Goal: Task Accomplishment & Management: Use online tool/utility

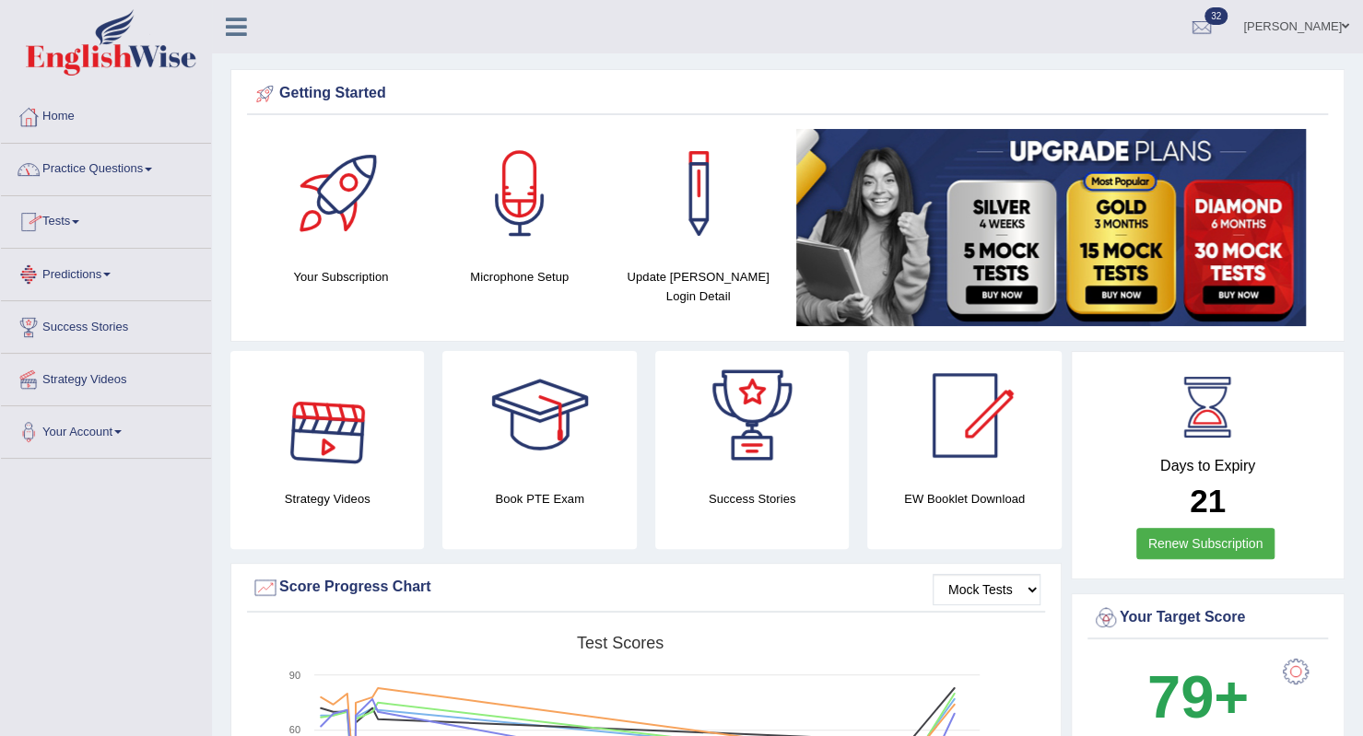
click at [72, 228] on link "Tests" at bounding box center [106, 219] width 210 height 46
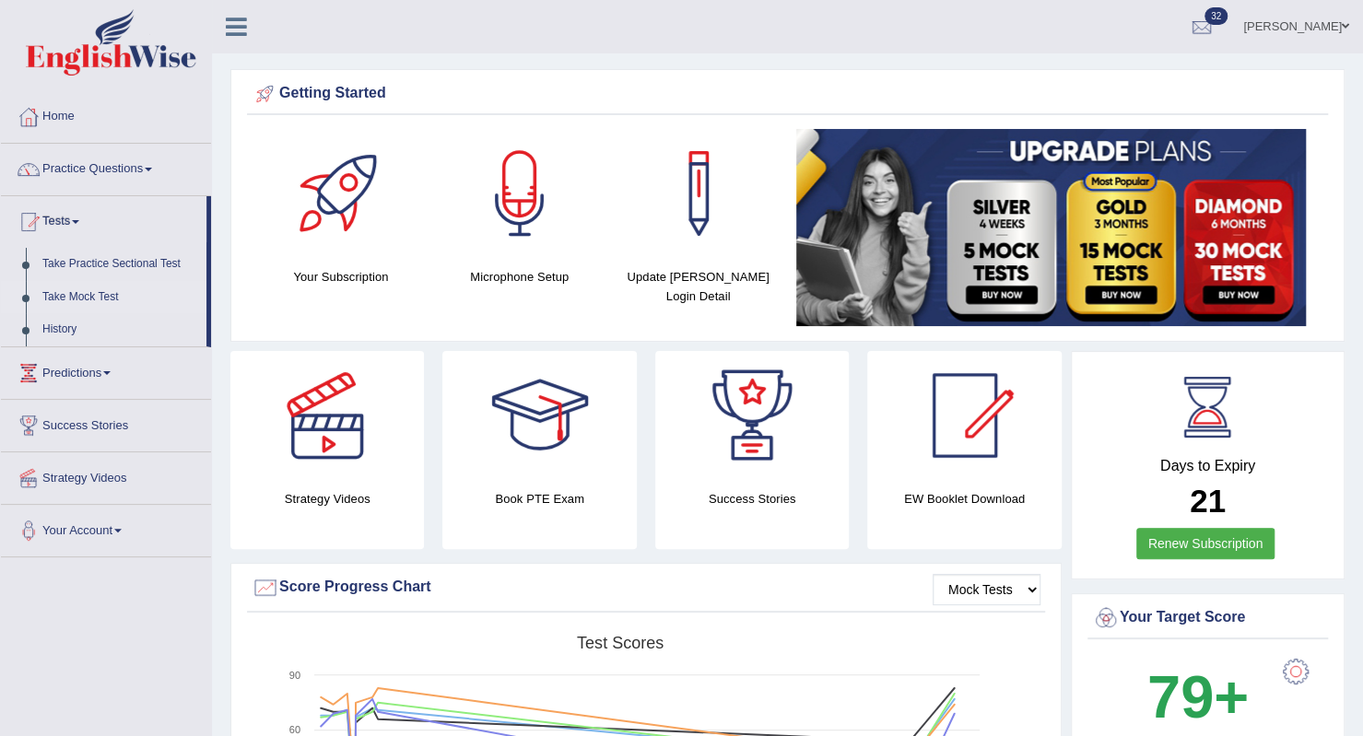
click at [90, 298] on link "Take Mock Test" at bounding box center [120, 297] width 172 height 33
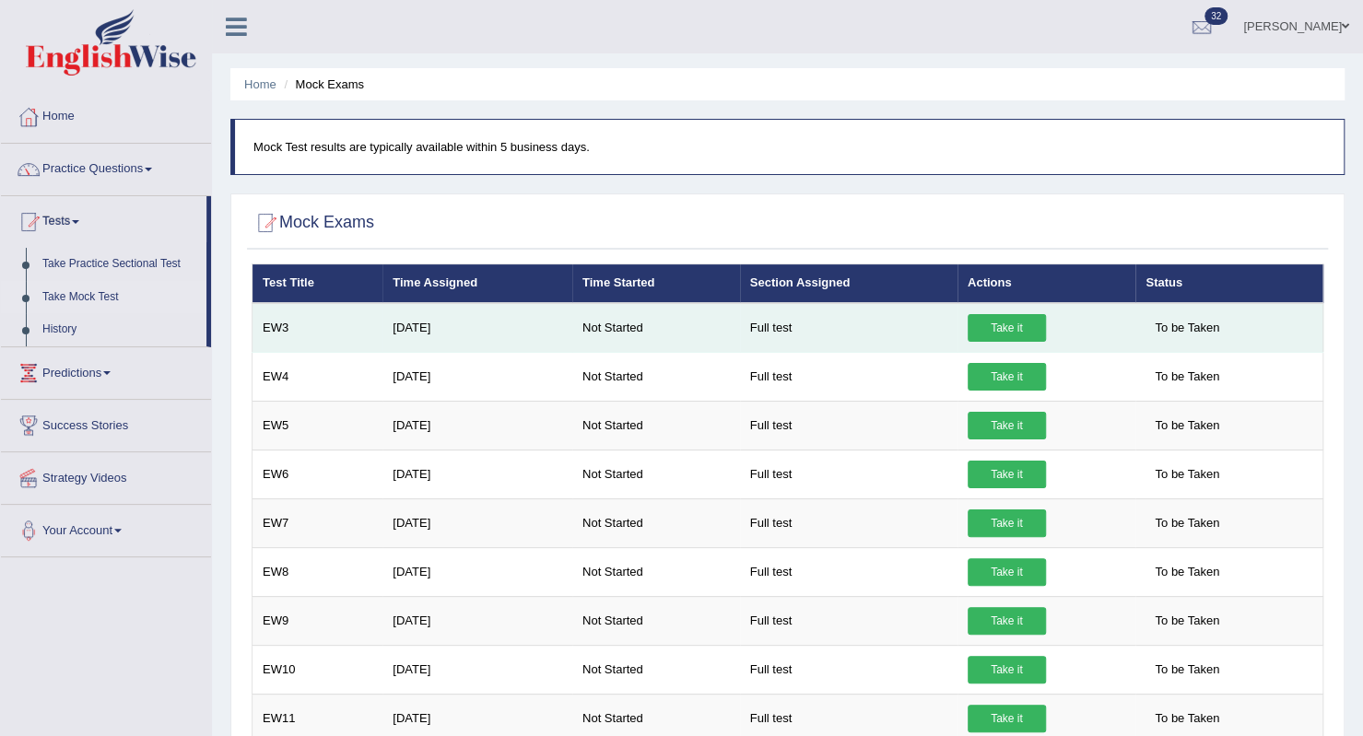
click at [997, 333] on link "Take it" at bounding box center [1007, 328] width 78 height 28
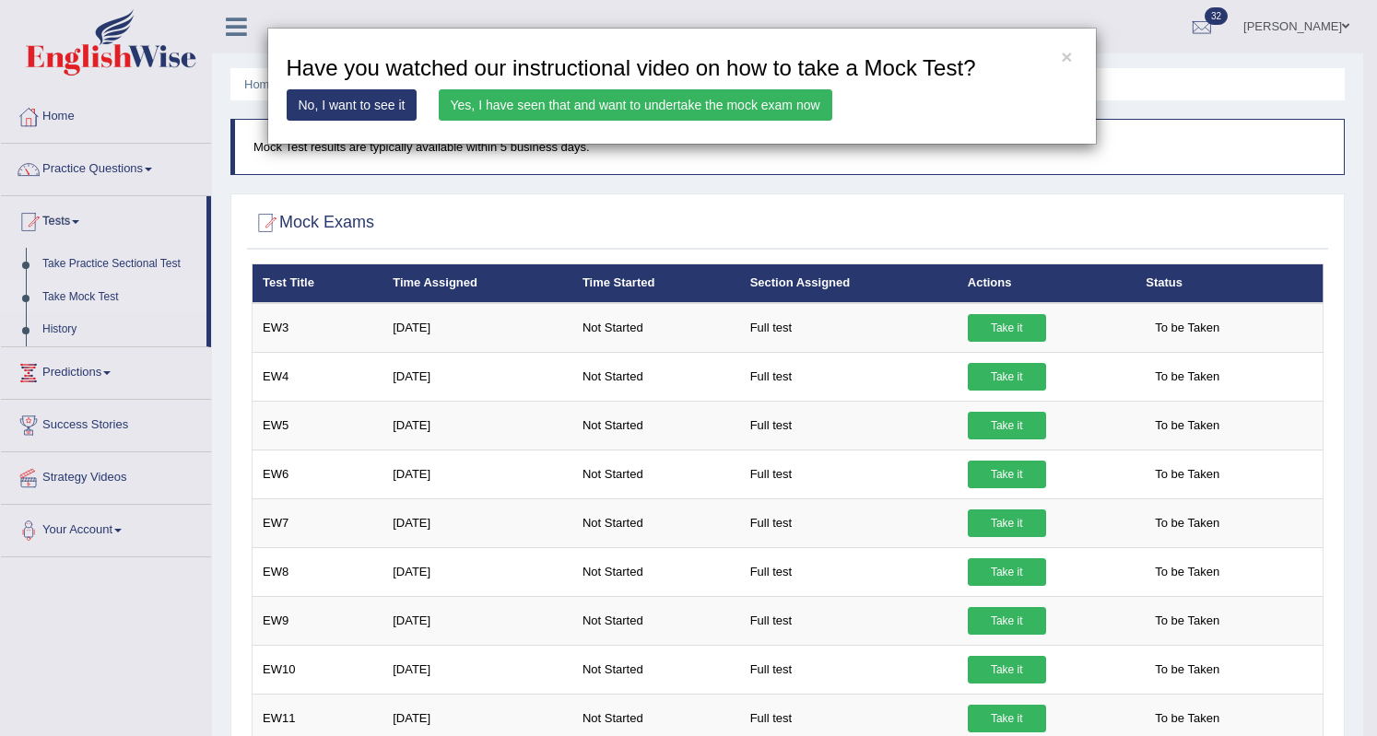
click at [758, 108] on link "Yes, I have seen that and want to undertake the mock exam now" at bounding box center [635, 104] width 393 height 31
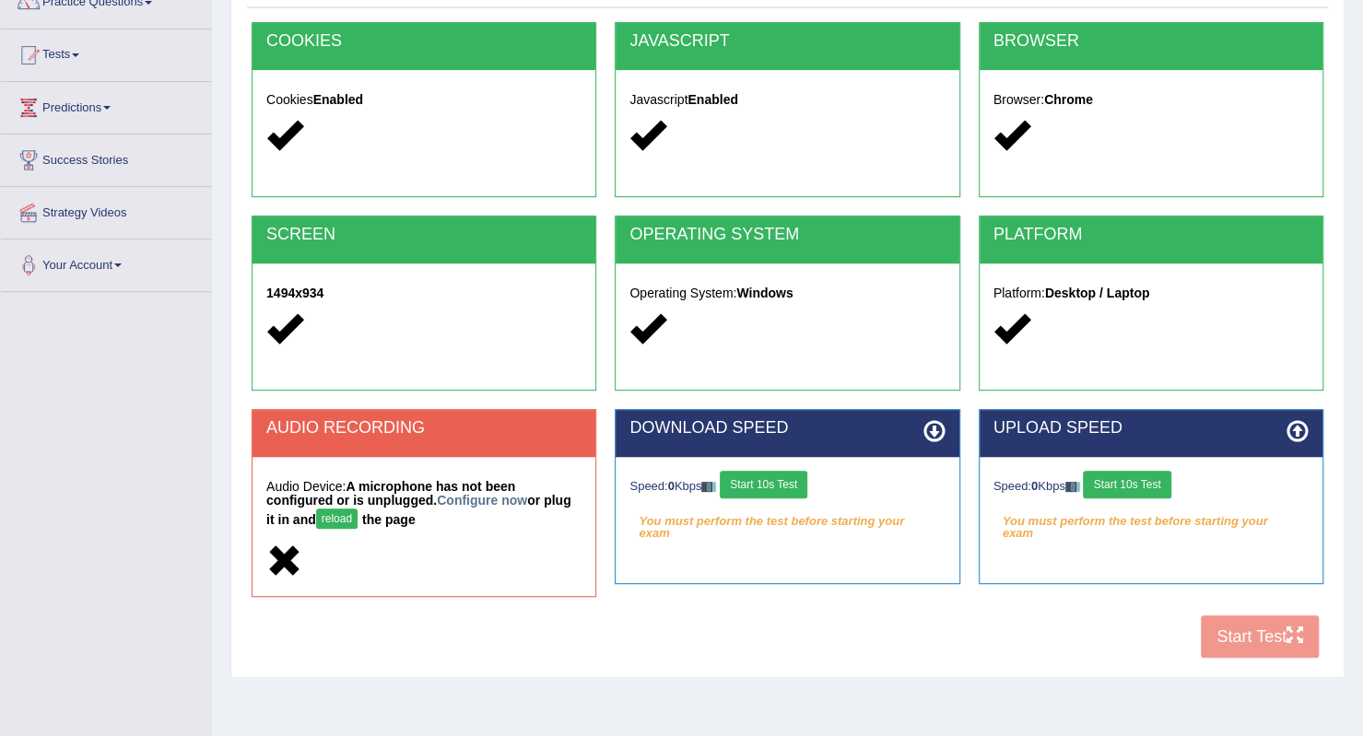
scroll to position [184, 0]
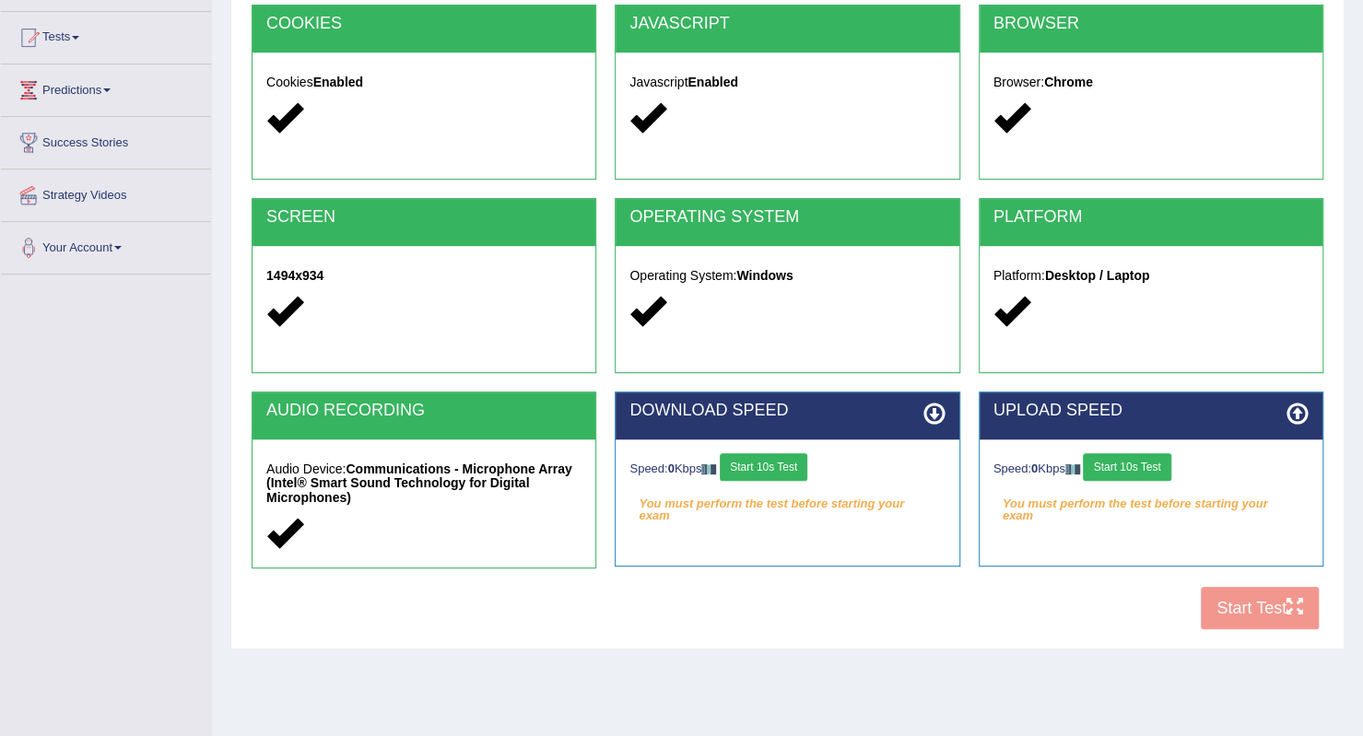
click at [806, 470] on button "Start 10s Test" at bounding box center [764, 467] width 88 height 28
click at [1143, 470] on button "Start 10s Test" at bounding box center [1127, 467] width 88 height 28
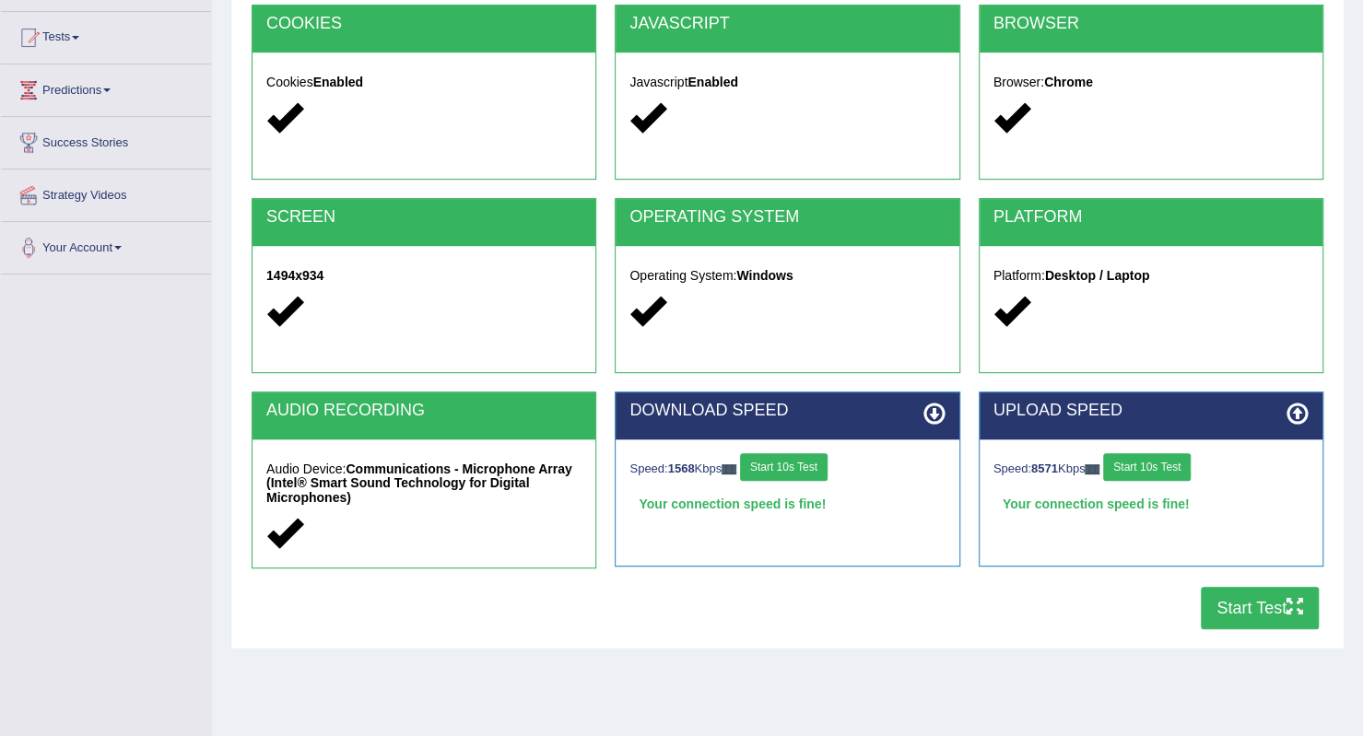
click at [1239, 604] on button "Start Test" at bounding box center [1260, 608] width 118 height 42
